Goal: Find contact information: Find contact information

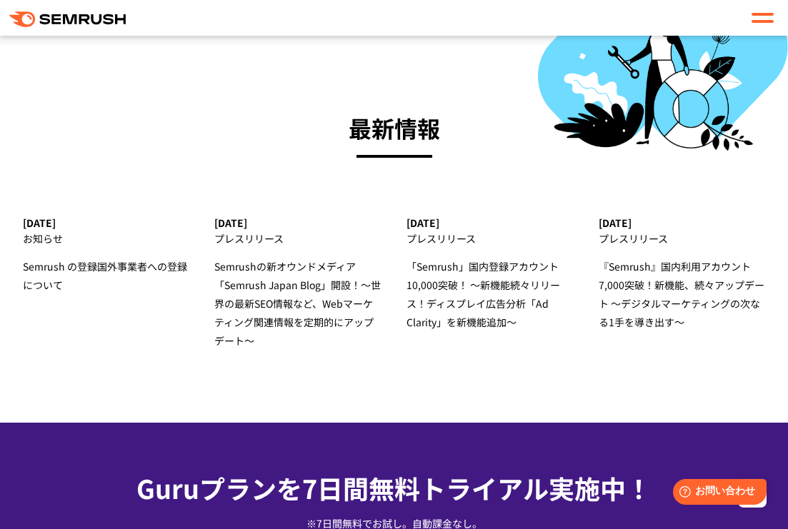
scroll to position [5611, 0]
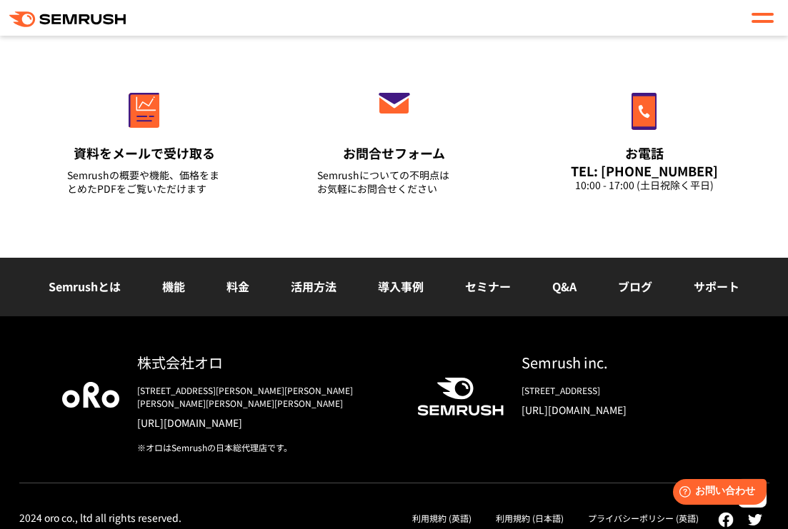
click at [201, 363] on div "株式会社オロ" at bounding box center [265, 362] width 257 height 21
drag, startPoint x: 226, startPoint y: 362, endPoint x: 136, endPoint y: 365, distance: 90.0
click at [137, 365] on div "株式会社オロ" at bounding box center [265, 362] width 257 height 21
click at [147, 365] on div "株式会社オロ" at bounding box center [265, 362] width 257 height 21
drag, startPoint x: 131, startPoint y: 363, endPoint x: 276, endPoint y: 362, distance: 144.2
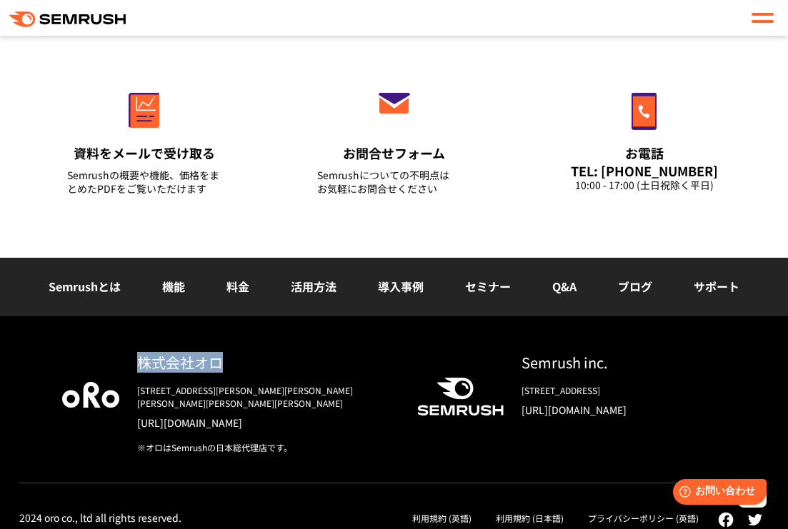
click at [276, 362] on div "株式会社オロ [STREET_ADDRESS][PERSON_NAME][PERSON_NAME][PERSON_NAME][PERSON_NAME][PER…" at bounding box center [256, 403] width 275 height 102
click at [276, 362] on div "株式会社オロ" at bounding box center [265, 362] width 257 height 21
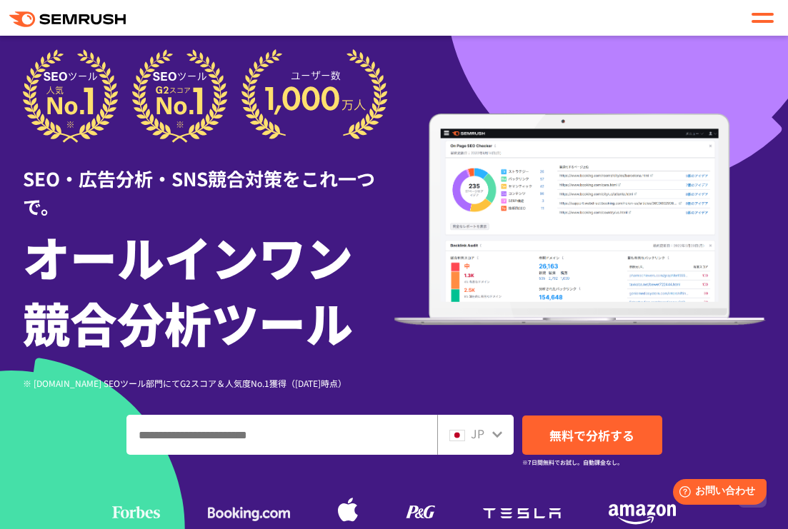
scroll to position [0, 0]
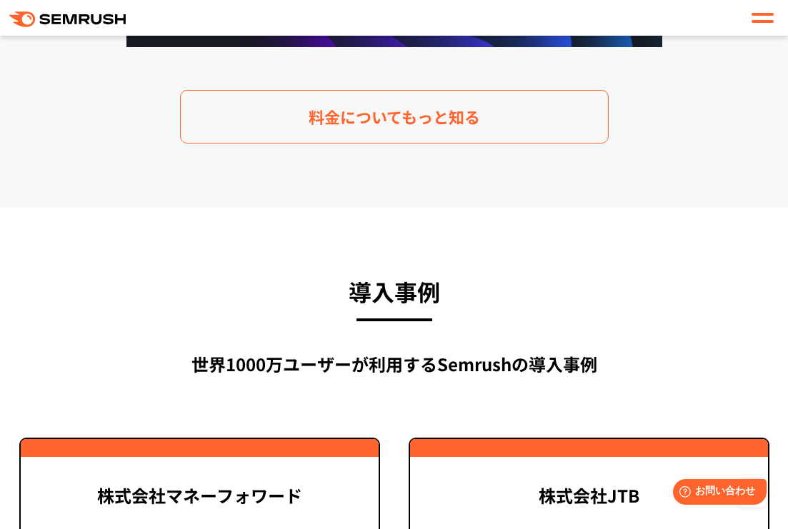
scroll to position [2960, 0]
